Goal: Contribute content

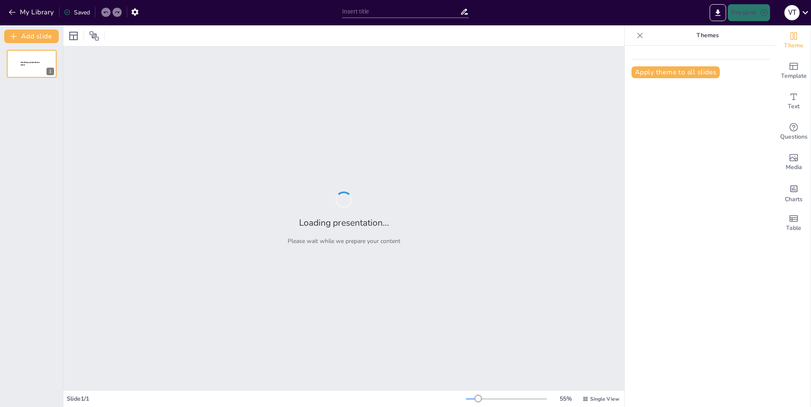
type input "Explorando los Misterios del Universo"
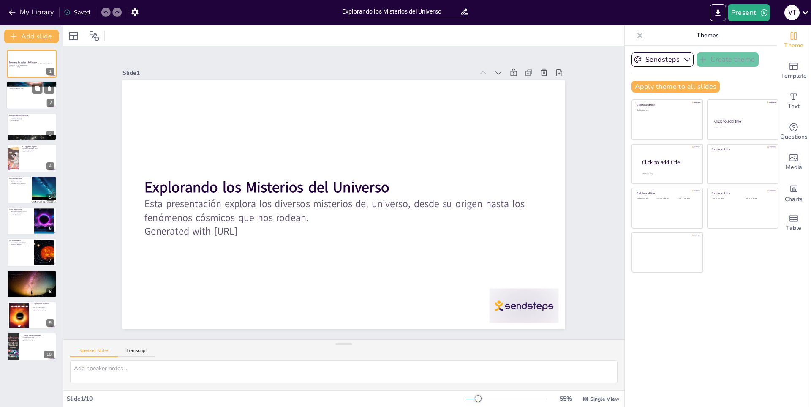
click at [21, 87] on p "La expansión inicial" at bounding box center [32, 87] width 46 height 2
type textarea "La teoría del Big Bang es fundamental para entender cómo comenzó el universo. E…"
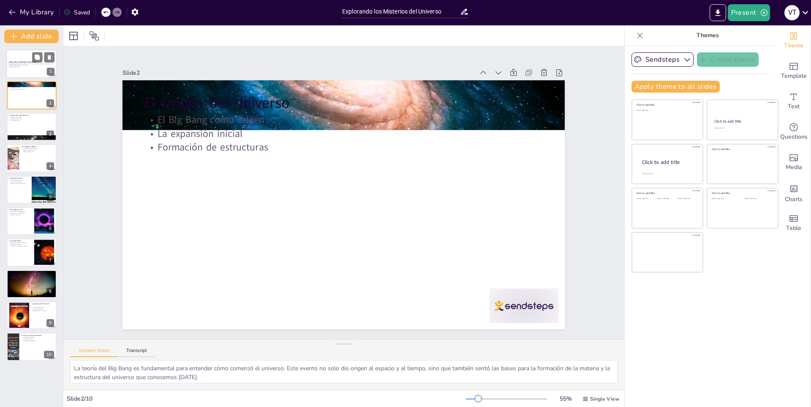
click at [27, 59] on div at bounding box center [31, 63] width 51 height 29
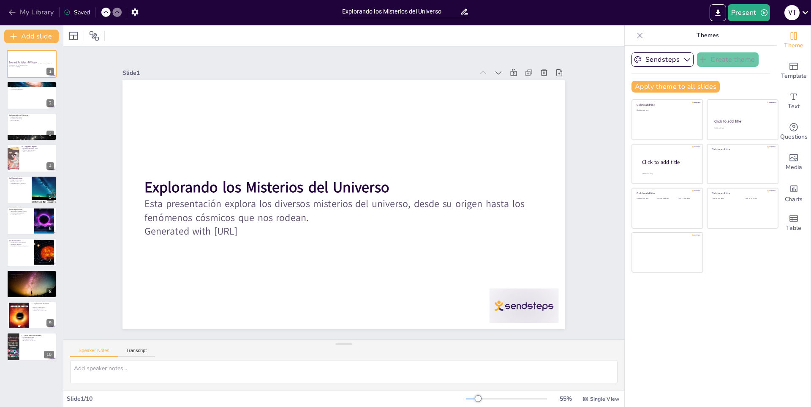
click at [17, 8] on button "My Library" at bounding box center [31, 12] width 51 height 14
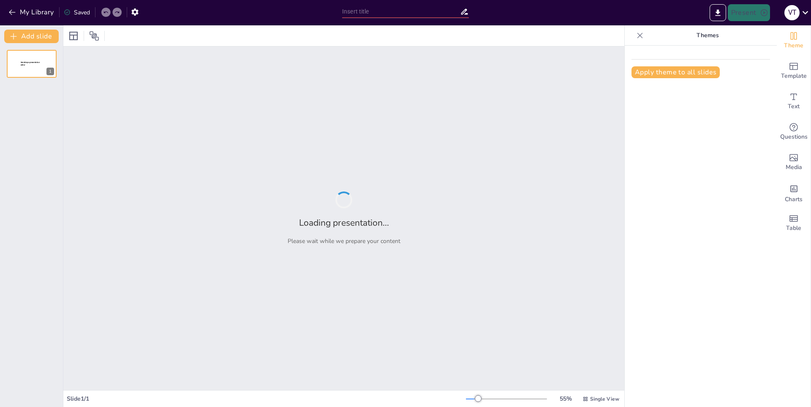
type input "Historia y Evolución del Baloncesto"
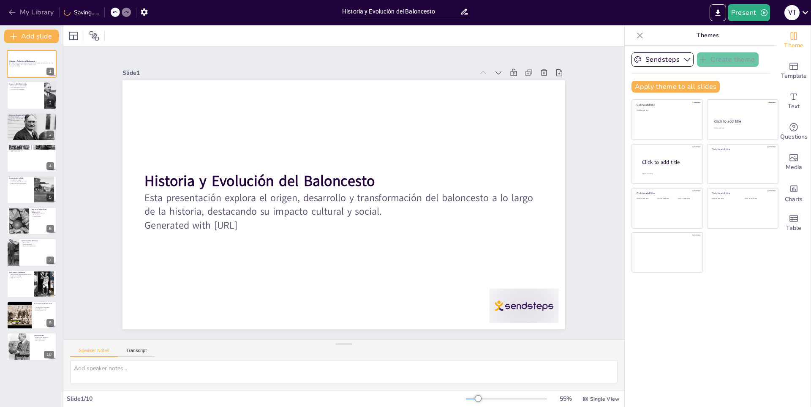
click at [14, 8] on icon "button" at bounding box center [12, 12] width 8 height 8
